Goal: Leave review/rating: Share an evaluation or opinion about a product, service, or content

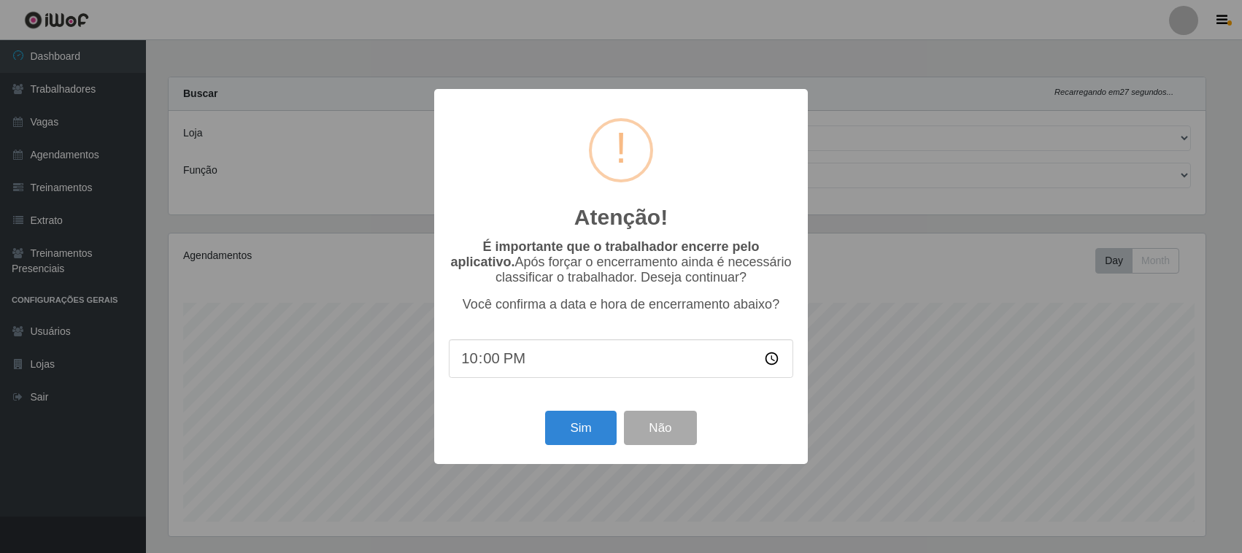
select select "382"
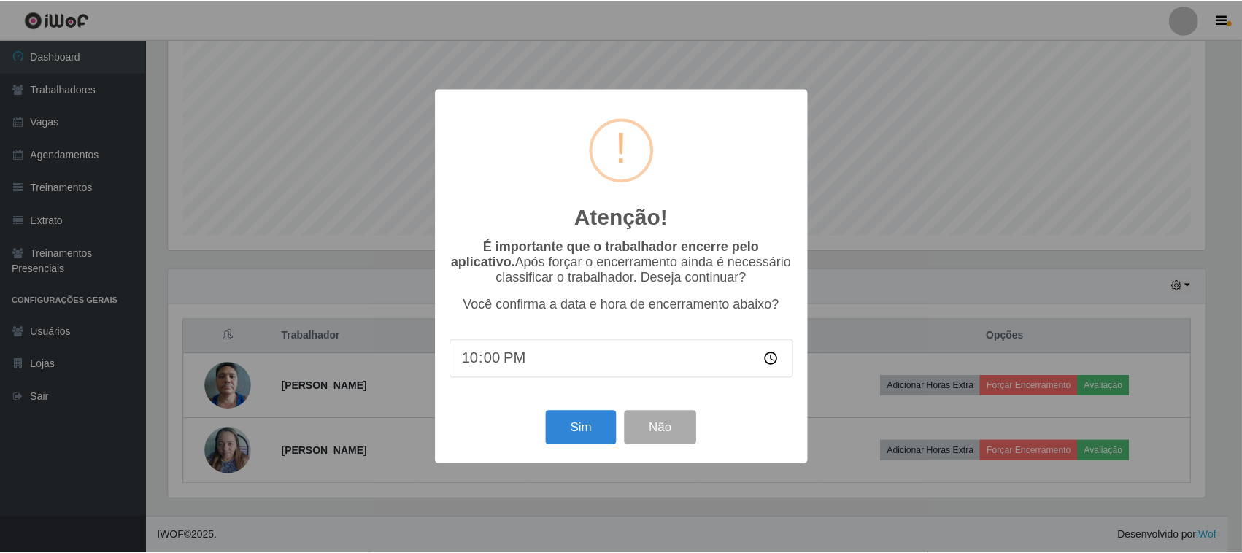
scroll to position [304, 1041]
click at [668, 431] on button "Não" at bounding box center [662, 428] width 72 height 34
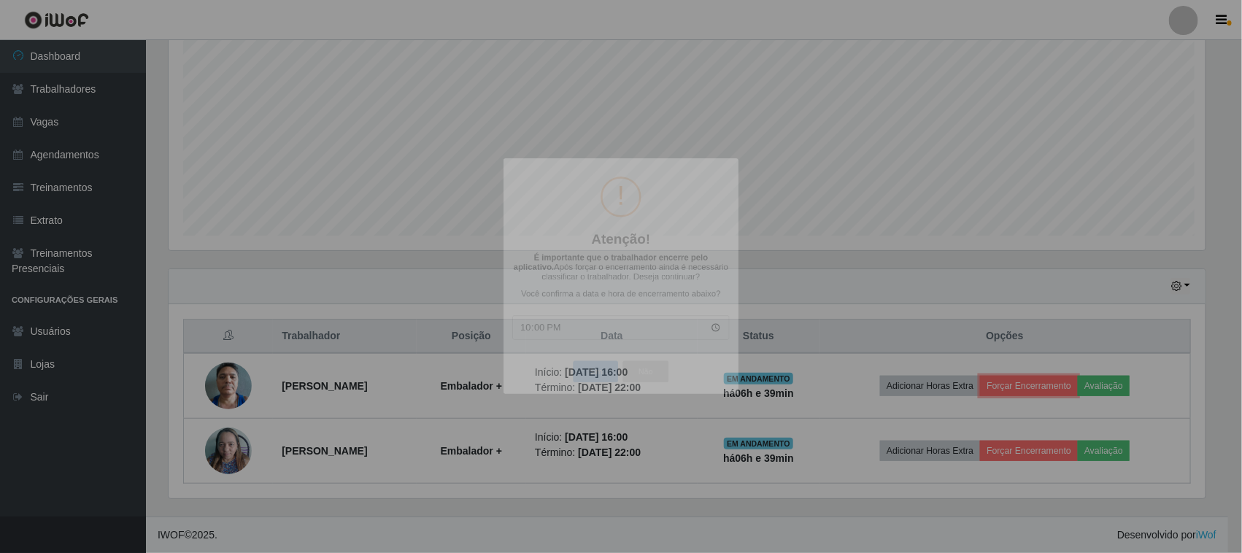
scroll to position [304, 1051]
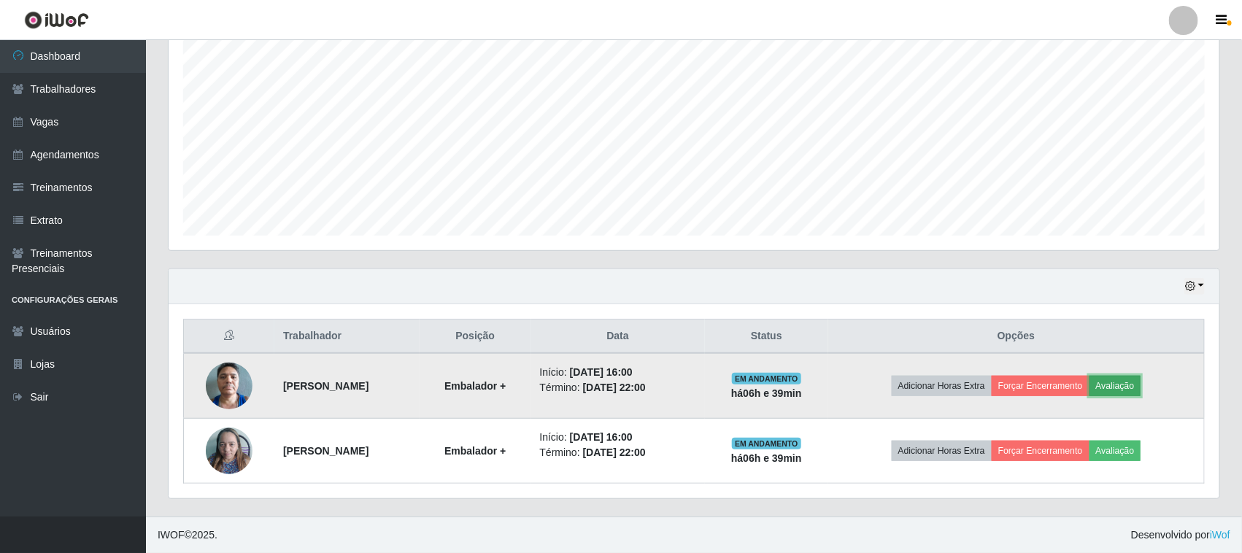
click at [1129, 383] on button "Avaliação" at bounding box center [1116, 386] width 52 height 20
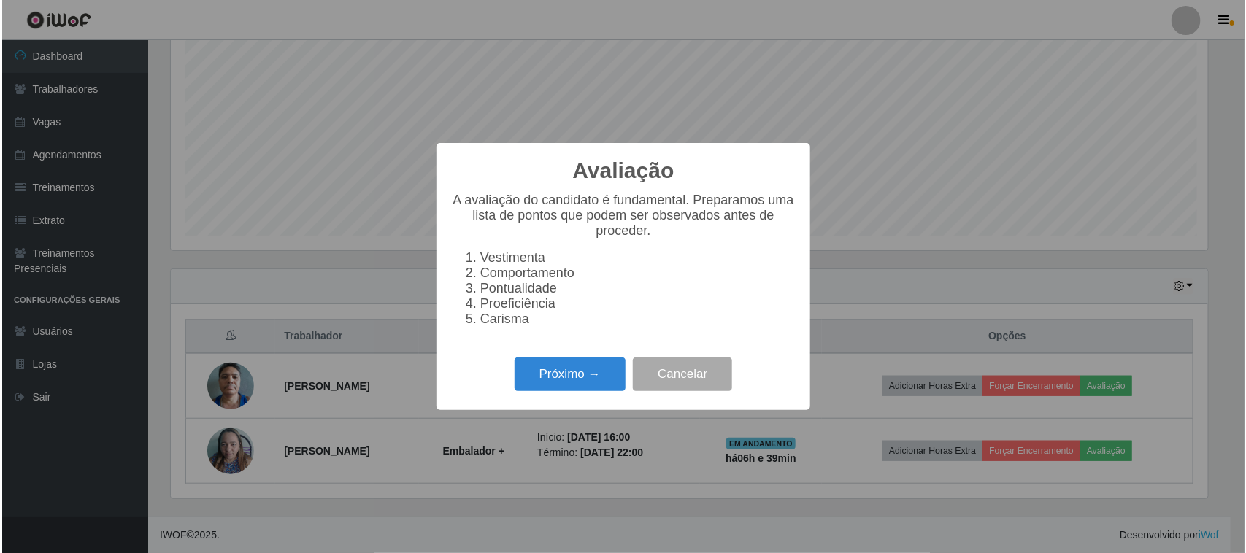
scroll to position [304, 1041]
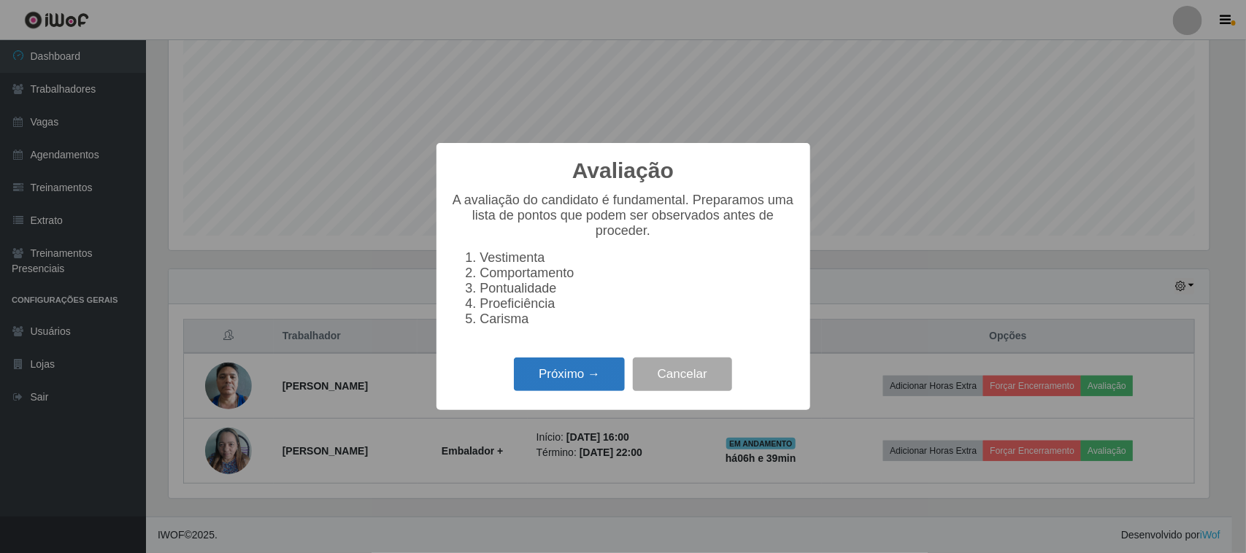
click at [560, 383] on button "Próximo →" at bounding box center [569, 375] width 111 height 34
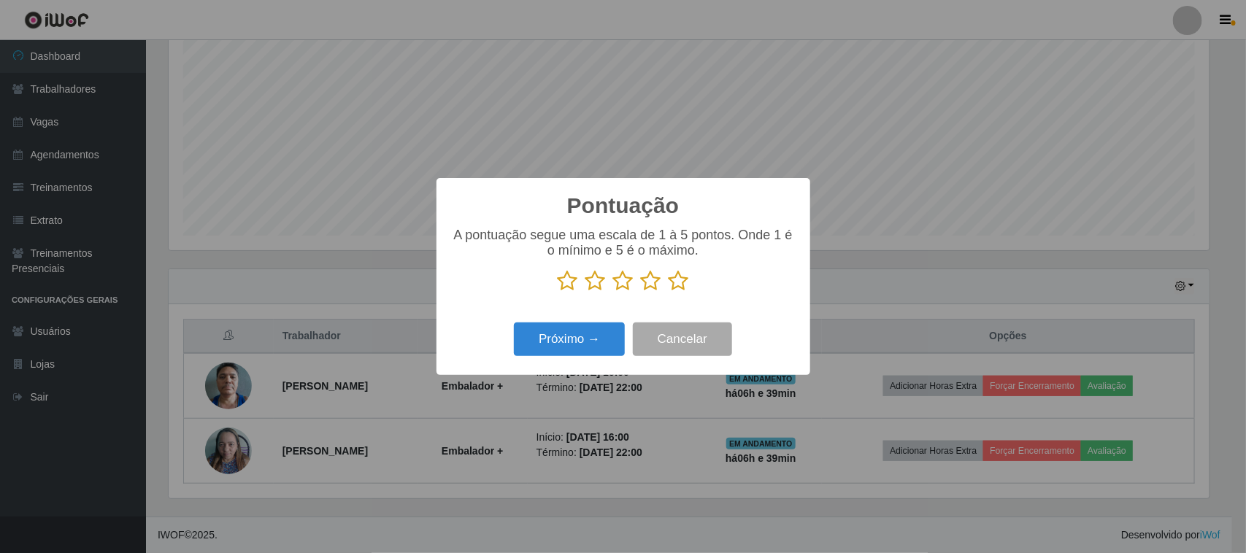
scroll to position [729479, 728740]
click at [676, 282] on icon at bounding box center [678, 281] width 20 height 22
click at [668, 292] on input "radio" at bounding box center [668, 292] width 0 height 0
click at [591, 347] on button "Próximo →" at bounding box center [569, 340] width 111 height 34
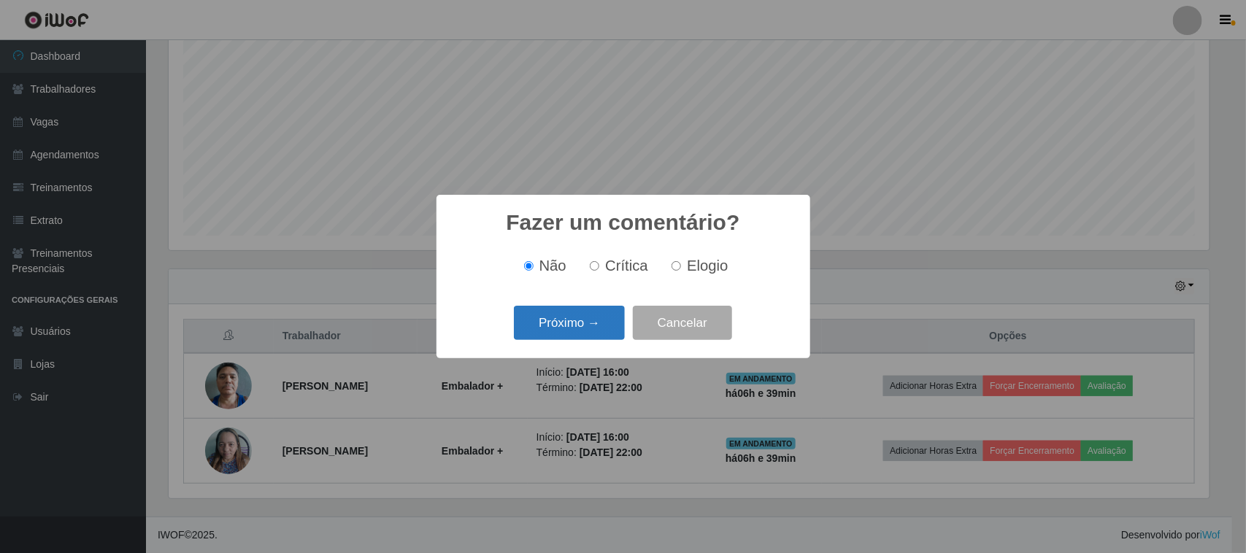
click at [585, 325] on button "Próximo →" at bounding box center [569, 323] width 111 height 34
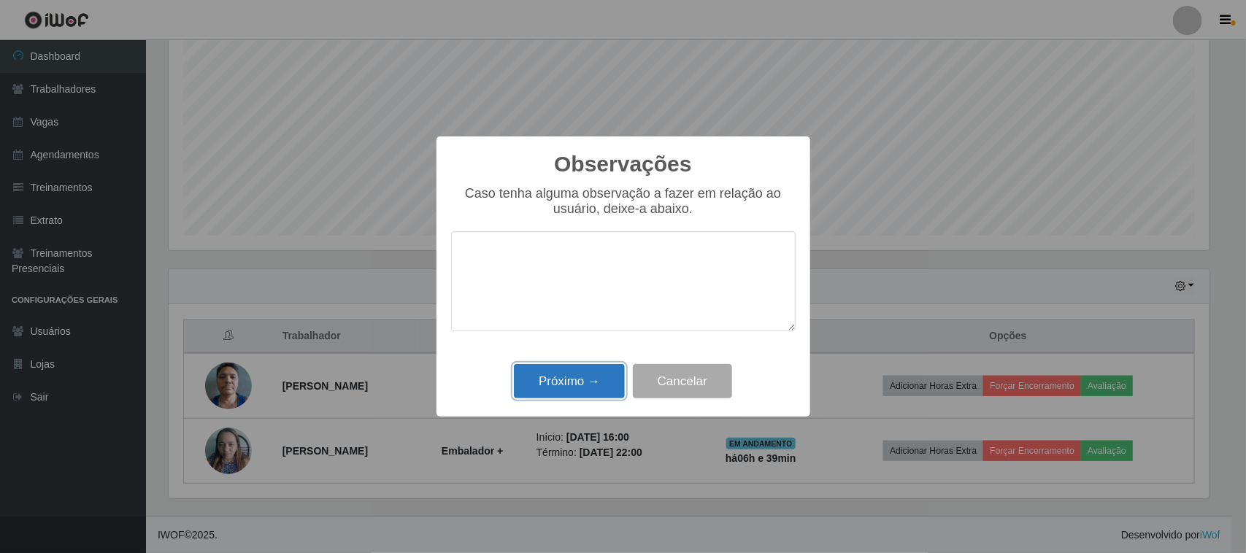
click at [604, 373] on button "Próximo →" at bounding box center [569, 381] width 111 height 34
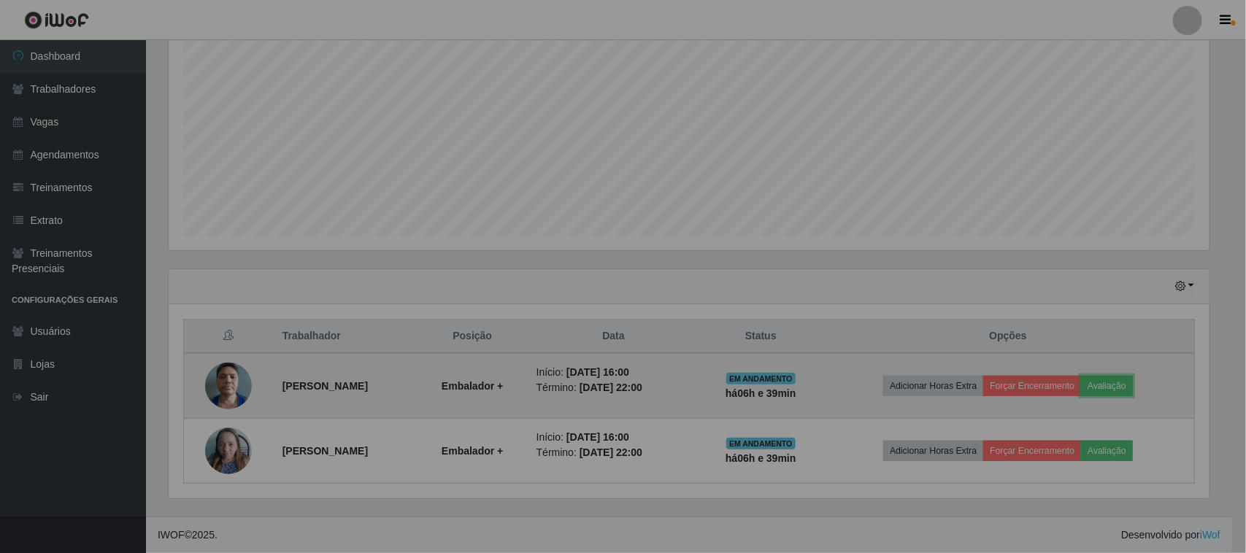
scroll to position [304, 1051]
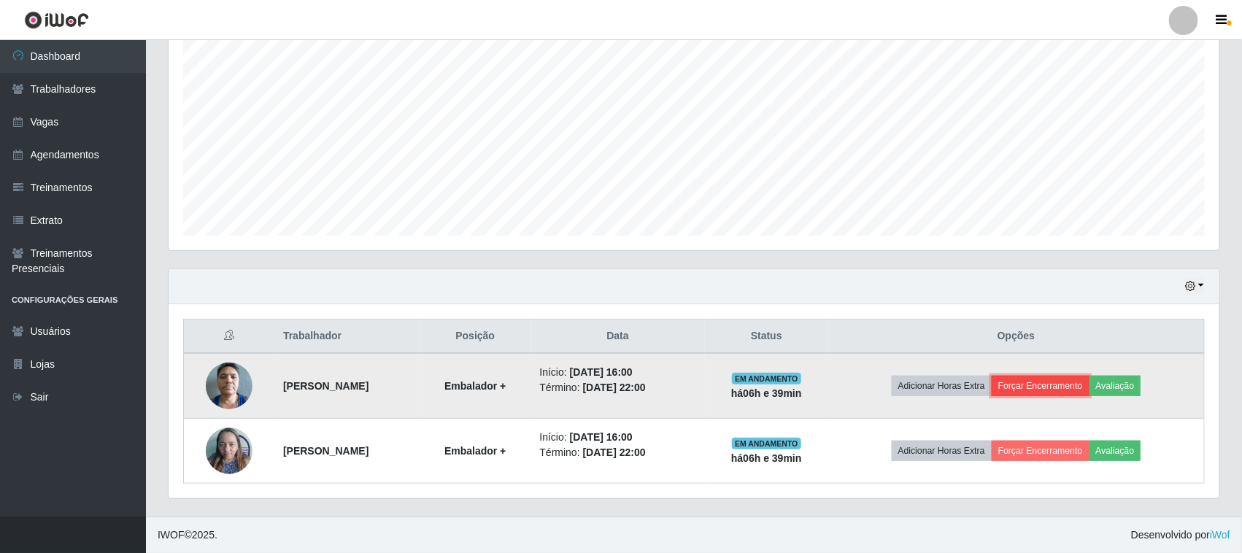
click at [1049, 388] on button "Forçar Encerramento" at bounding box center [1041, 386] width 98 height 20
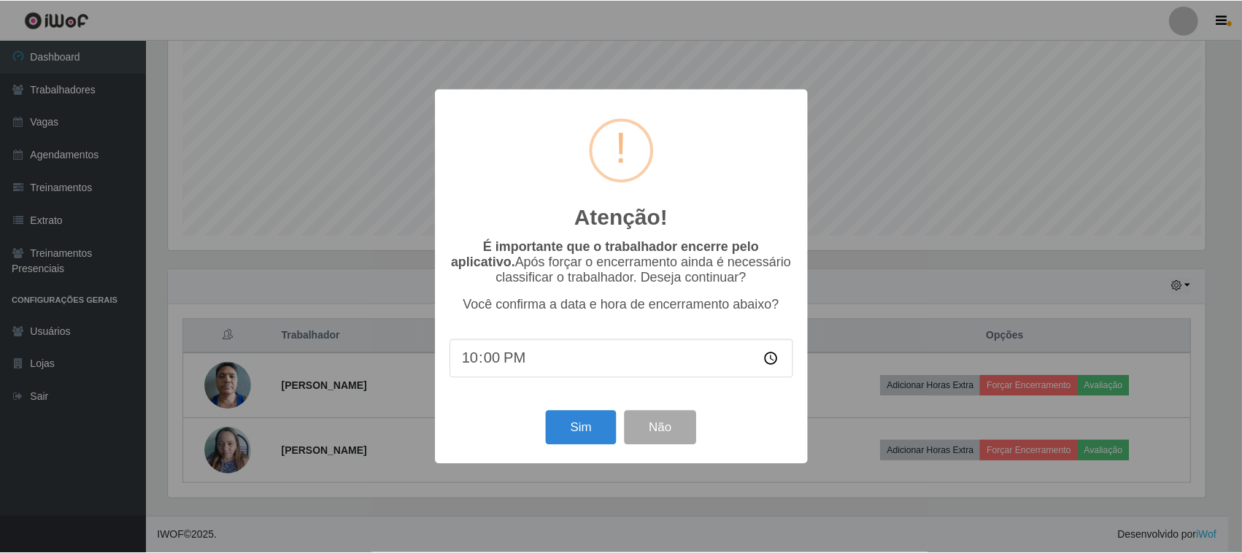
scroll to position [304, 1041]
click at [577, 432] on button "Sim" at bounding box center [582, 428] width 71 height 34
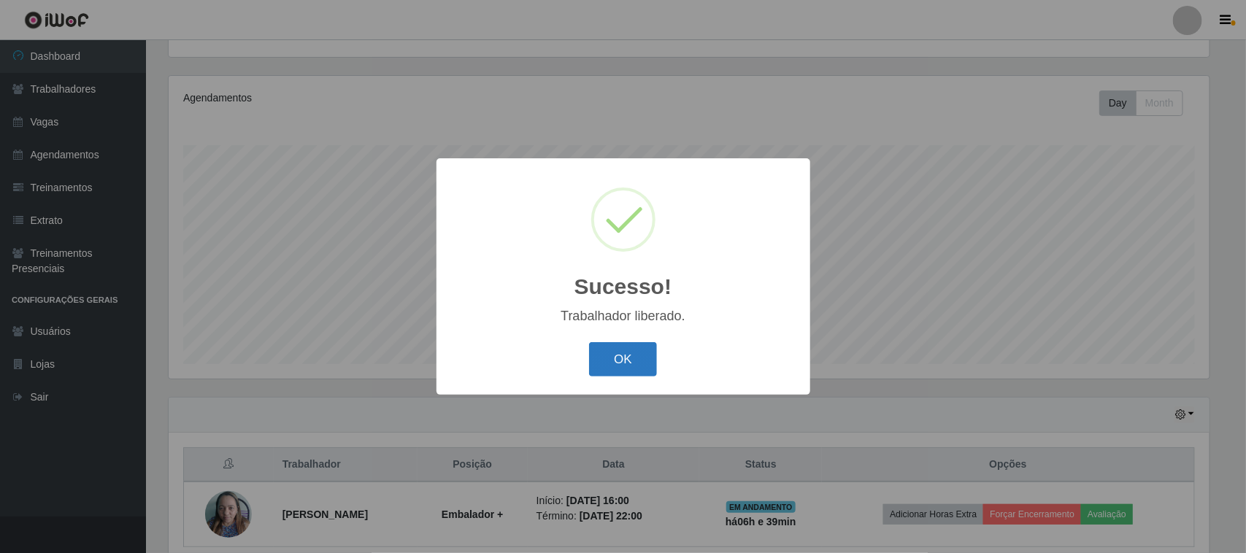
click at [614, 366] on button "OK" at bounding box center [623, 359] width 68 height 34
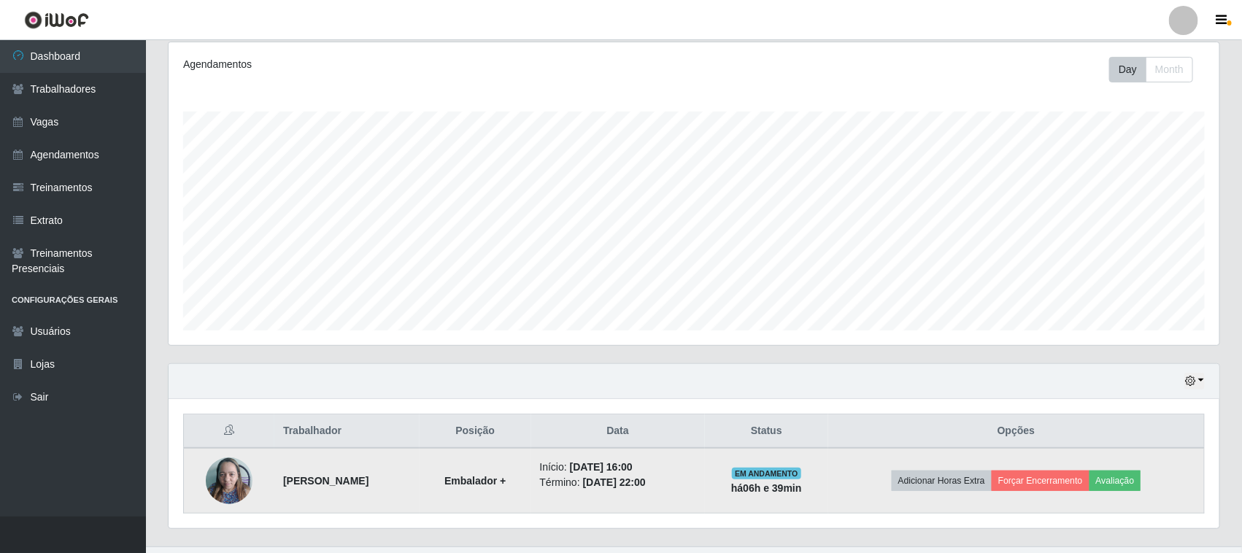
scroll to position [223, 0]
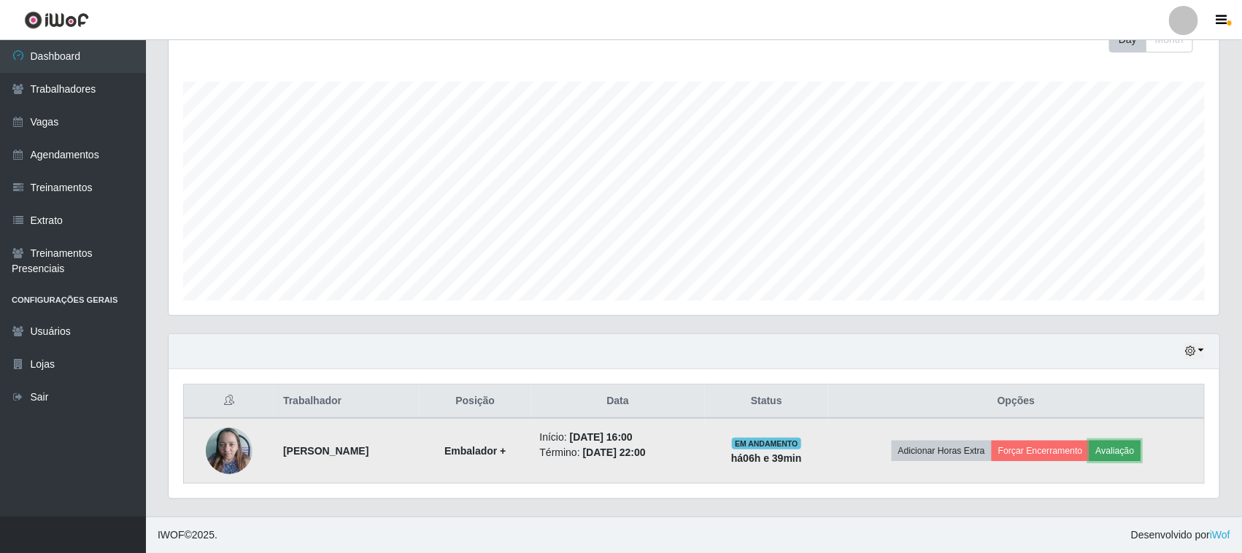
click at [1117, 452] on button "Avaliação" at bounding box center [1116, 451] width 52 height 20
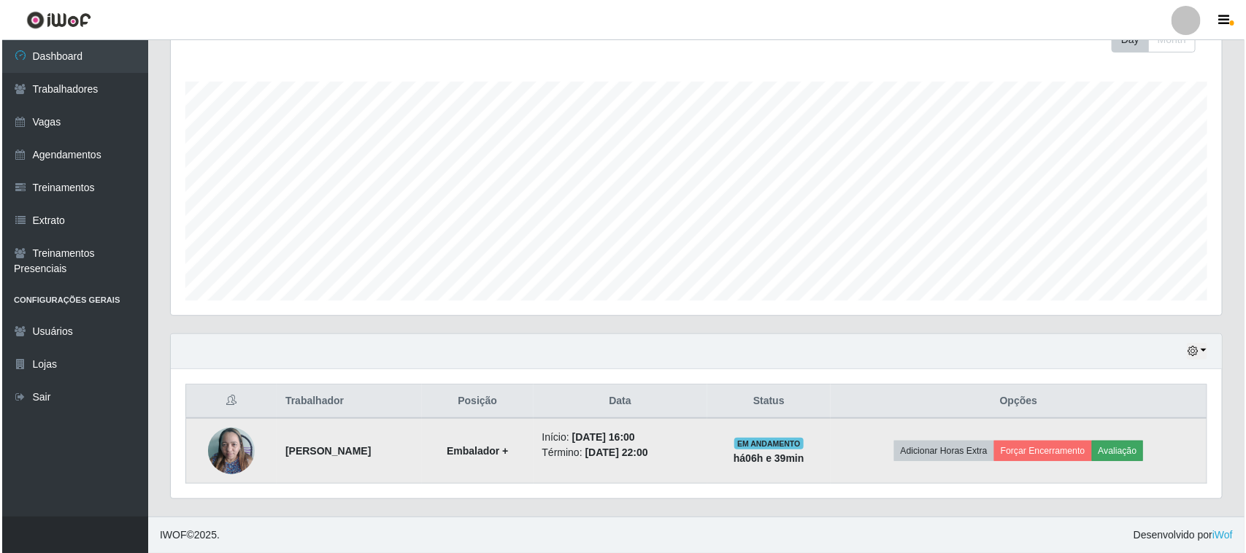
scroll to position [304, 1041]
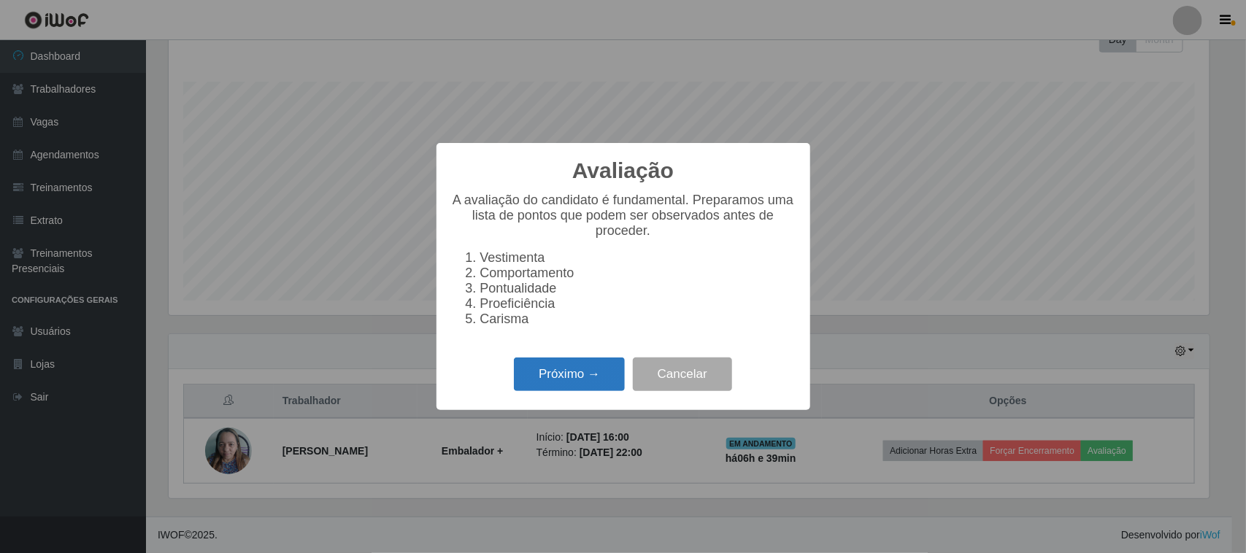
click at [584, 379] on button "Próximo →" at bounding box center [569, 375] width 111 height 34
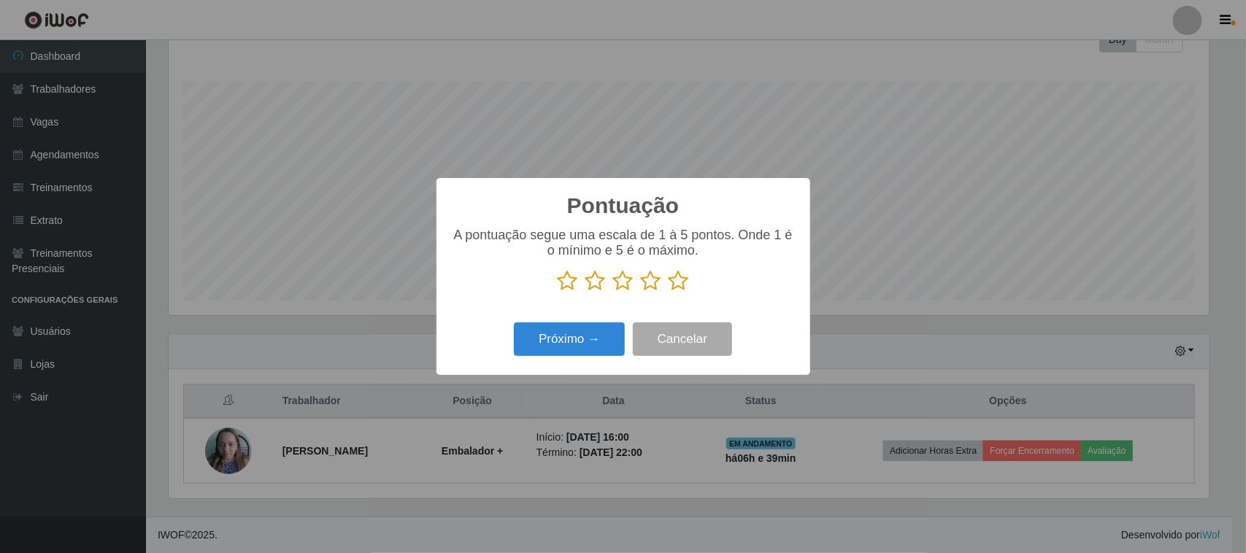
click at [677, 292] on icon at bounding box center [678, 281] width 20 height 22
click at [668, 292] on input "radio" at bounding box center [668, 292] width 0 height 0
click at [573, 349] on button "Próximo →" at bounding box center [569, 340] width 111 height 34
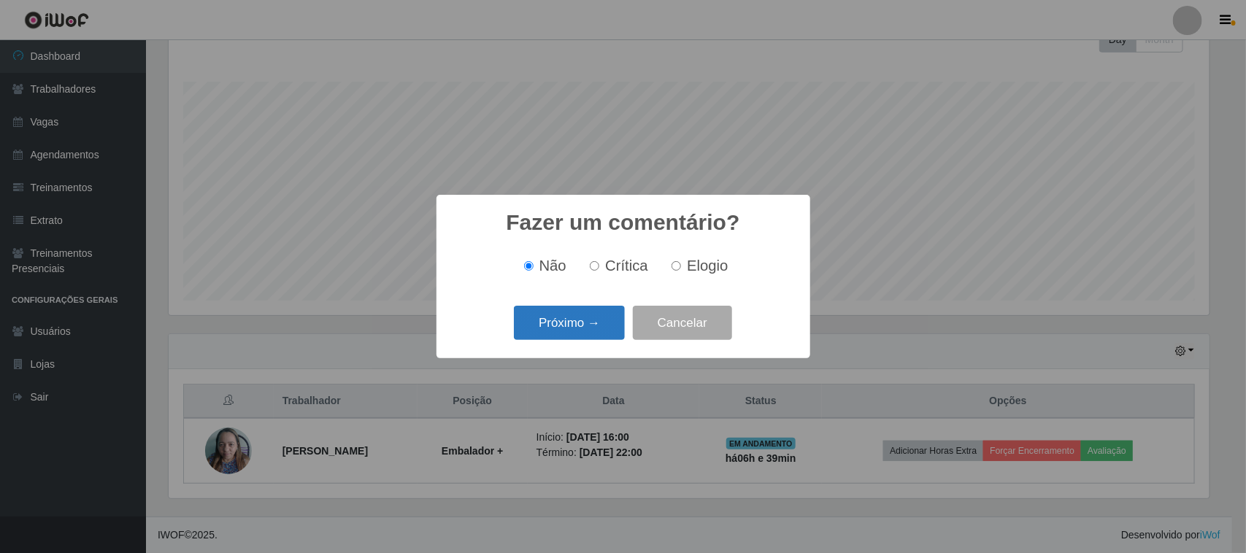
click at [584, 317] on button "Próximo →" at bounding box center [569, 323] width 111 height 34
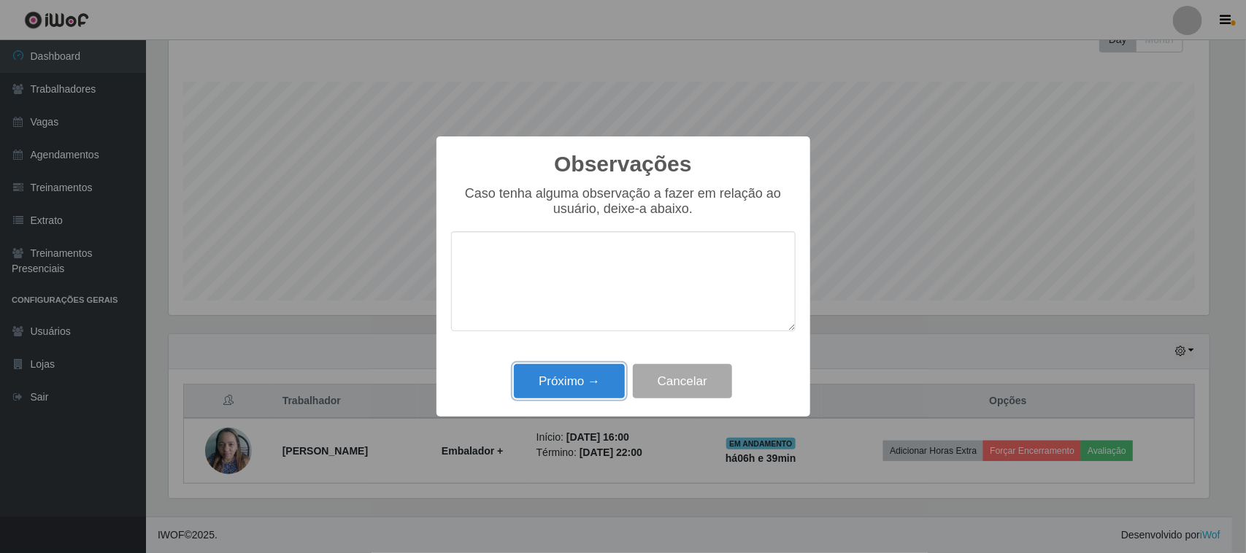
click at [550, 383] on button "Próximo →" at bounding box center [569, 381] width 111 height 34
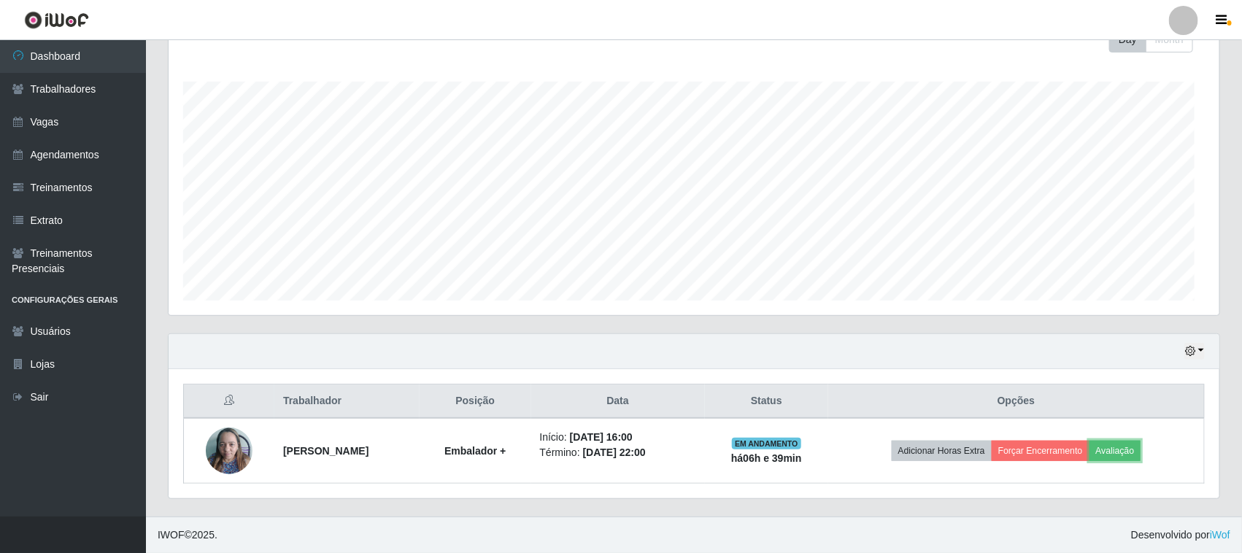
scroll to position [304, 1051]
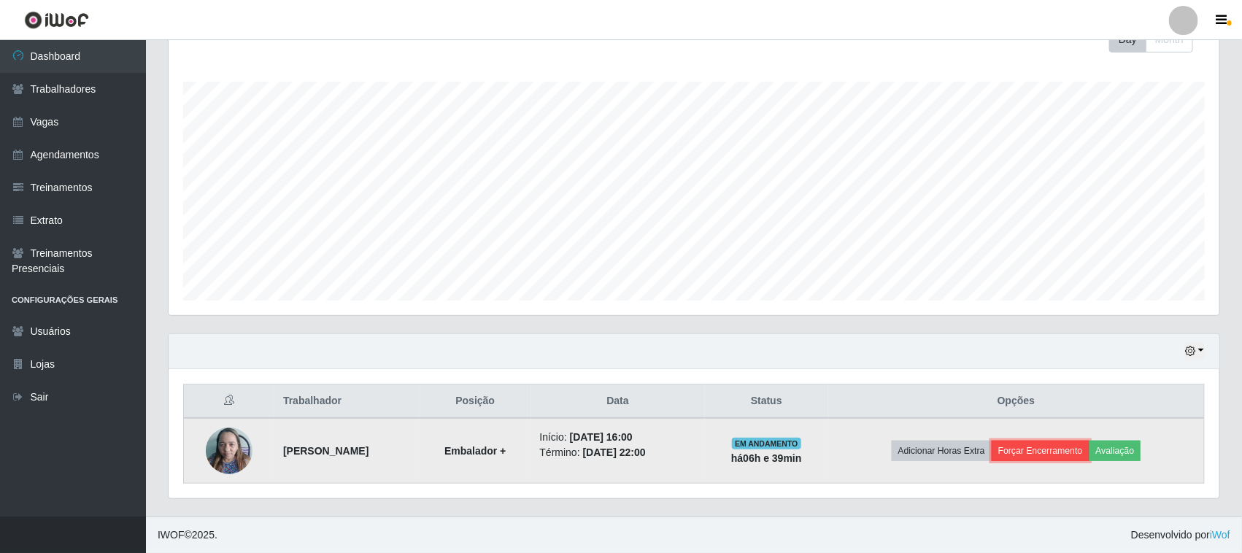
click at [1074, 450] on button "Forçar Encerramento" at bounding box center [1041, 451] width 98 height 20
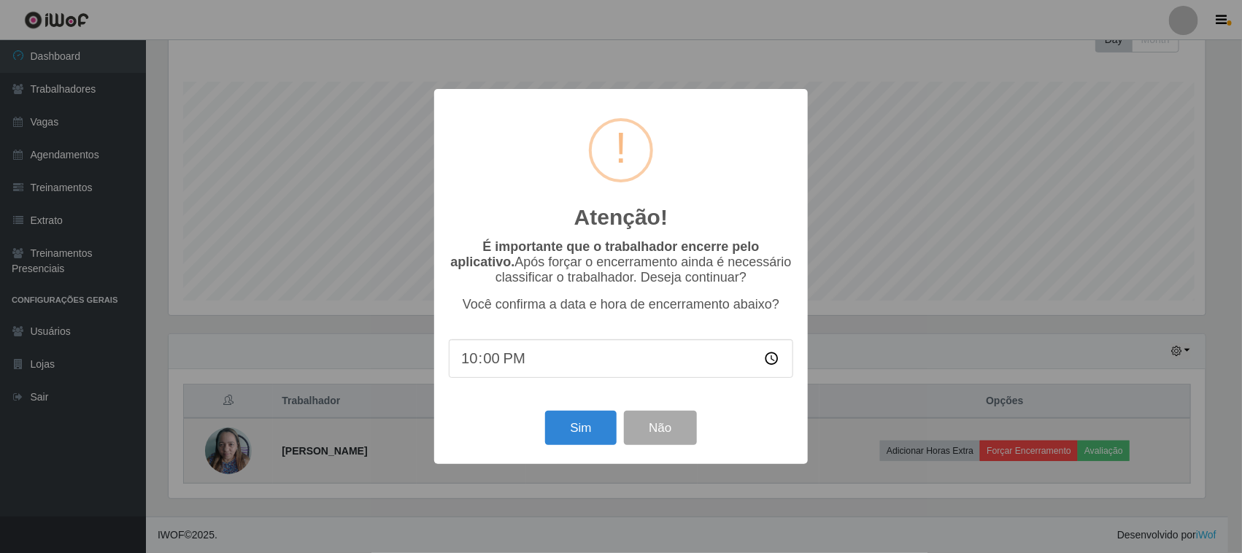
scroll to position [304, 1041]
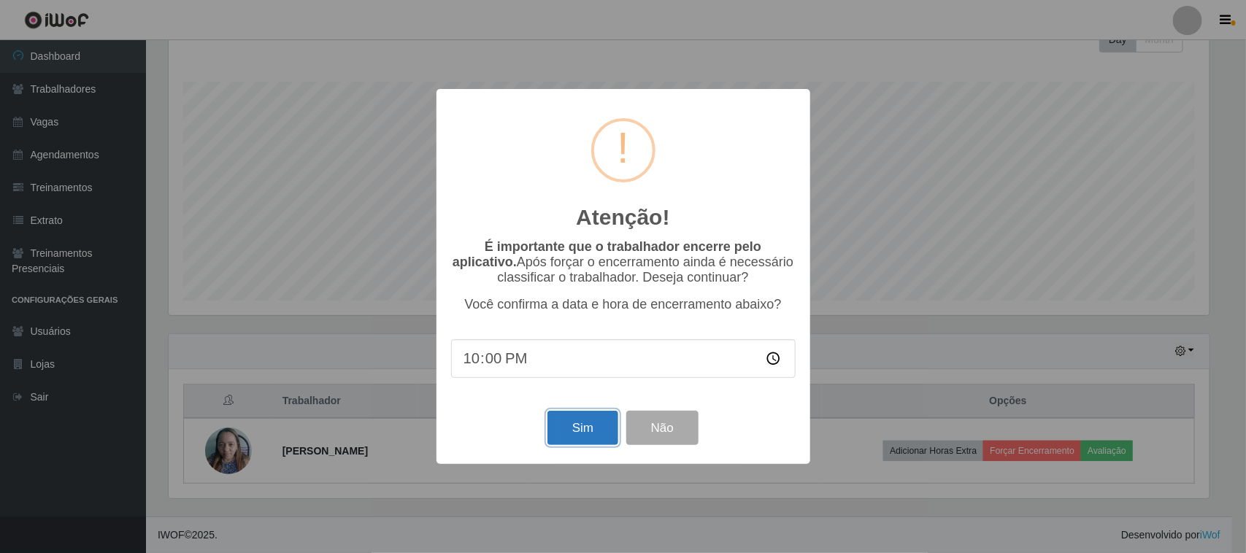
click at [577, 428] on button "Sim" at bounding box center [582, 428] width 71 height 34
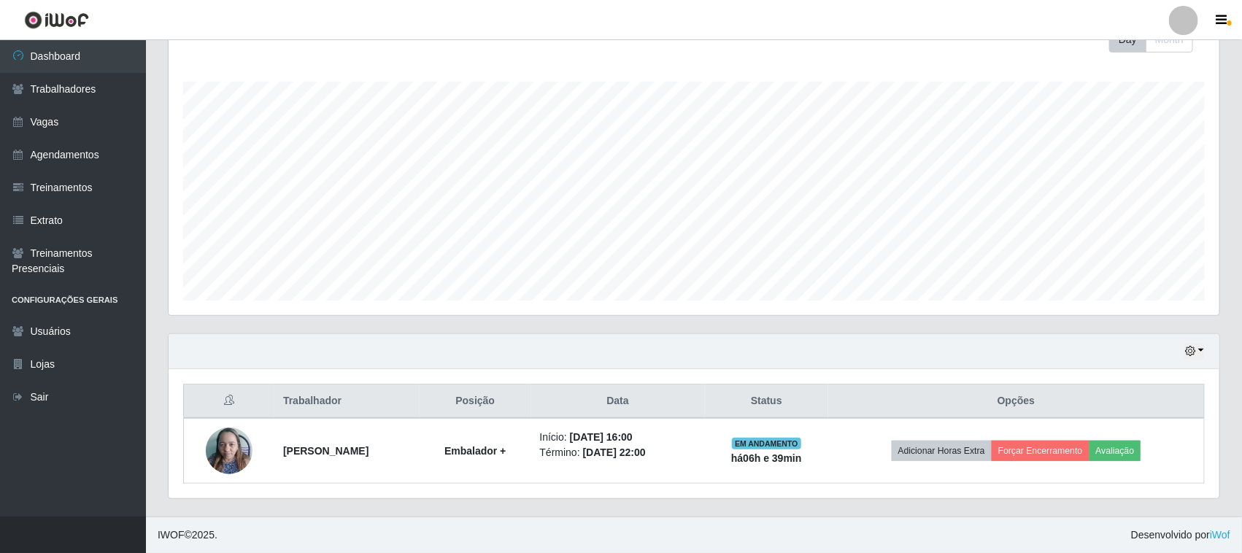
scroll to position [0, 0]
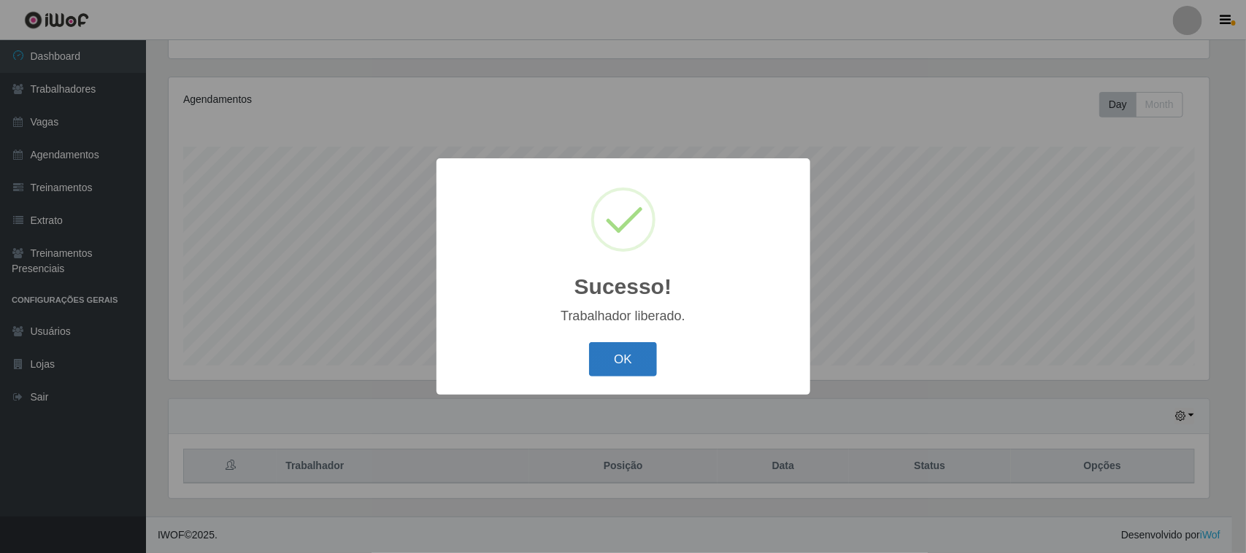
click at [628, 354] on button "OK" at bounding box center [623, 359] width 68 height 34
